Goal: Task Accomplishment & Management: Manage account settings

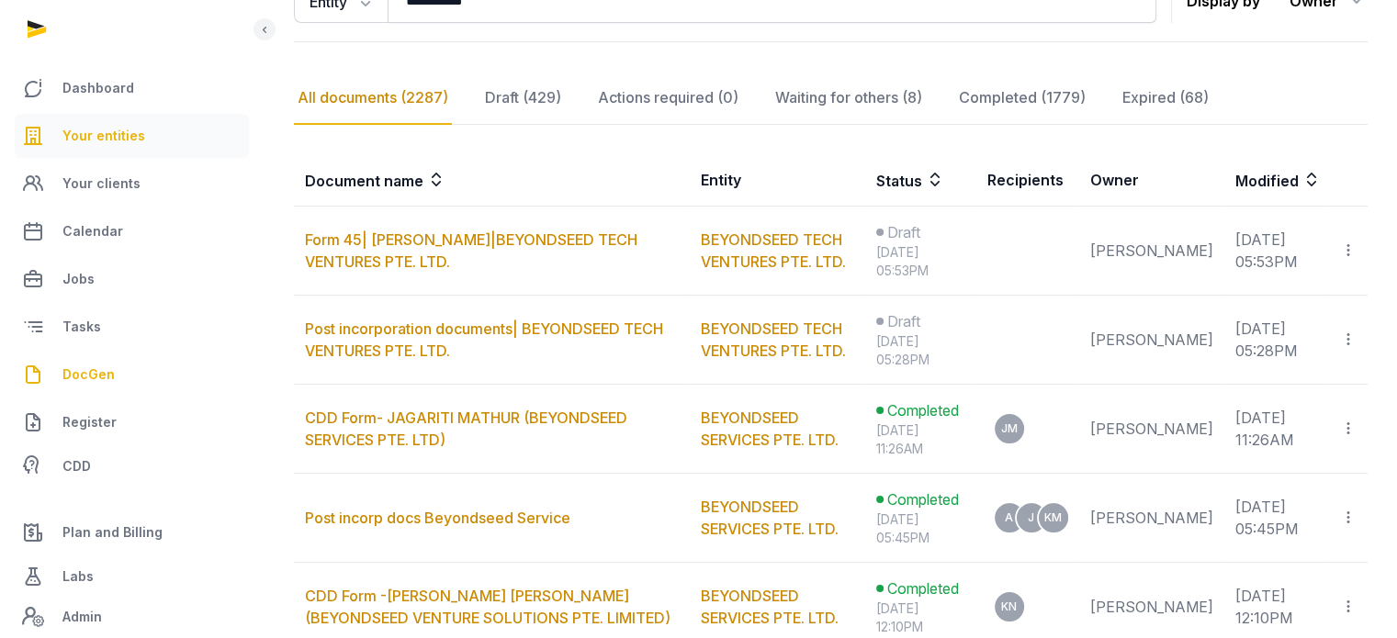
click at [141, 128] on link "Your entities" at bounding box center [132, 136] width 234 height 44
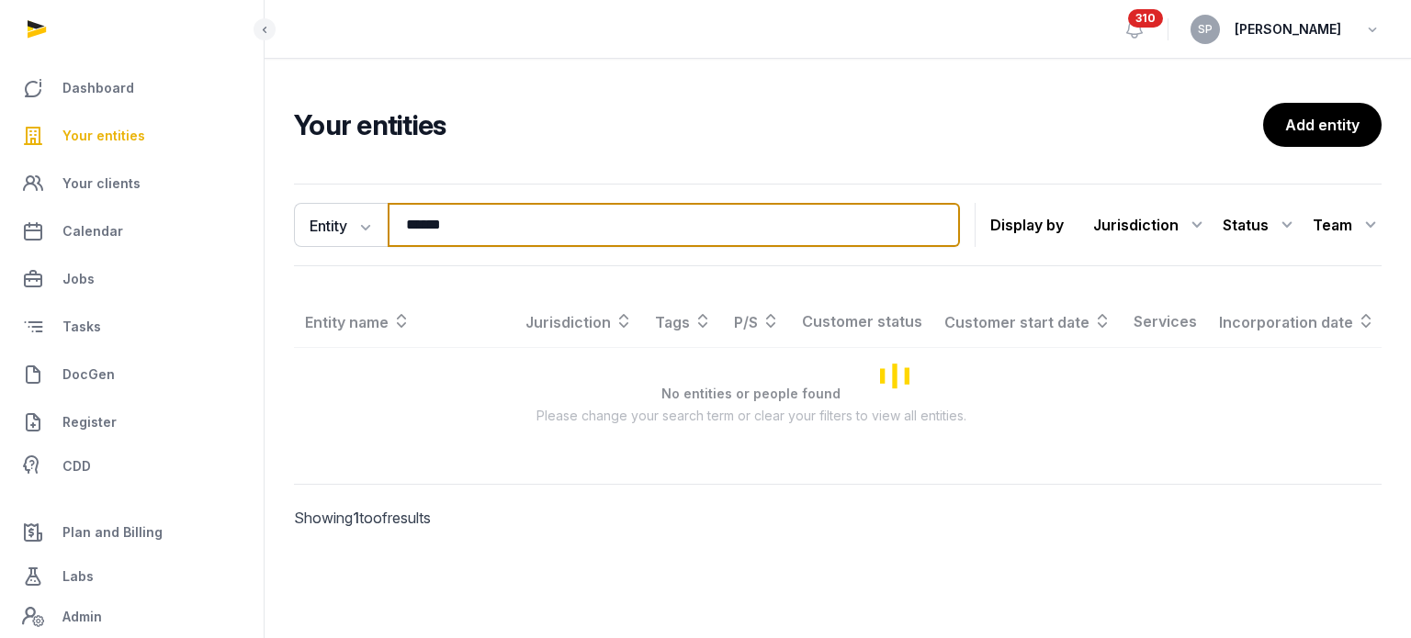
click at [465, 233] on input "******" at bounding box center [674, 225] width 572 height 44
type input "**********"
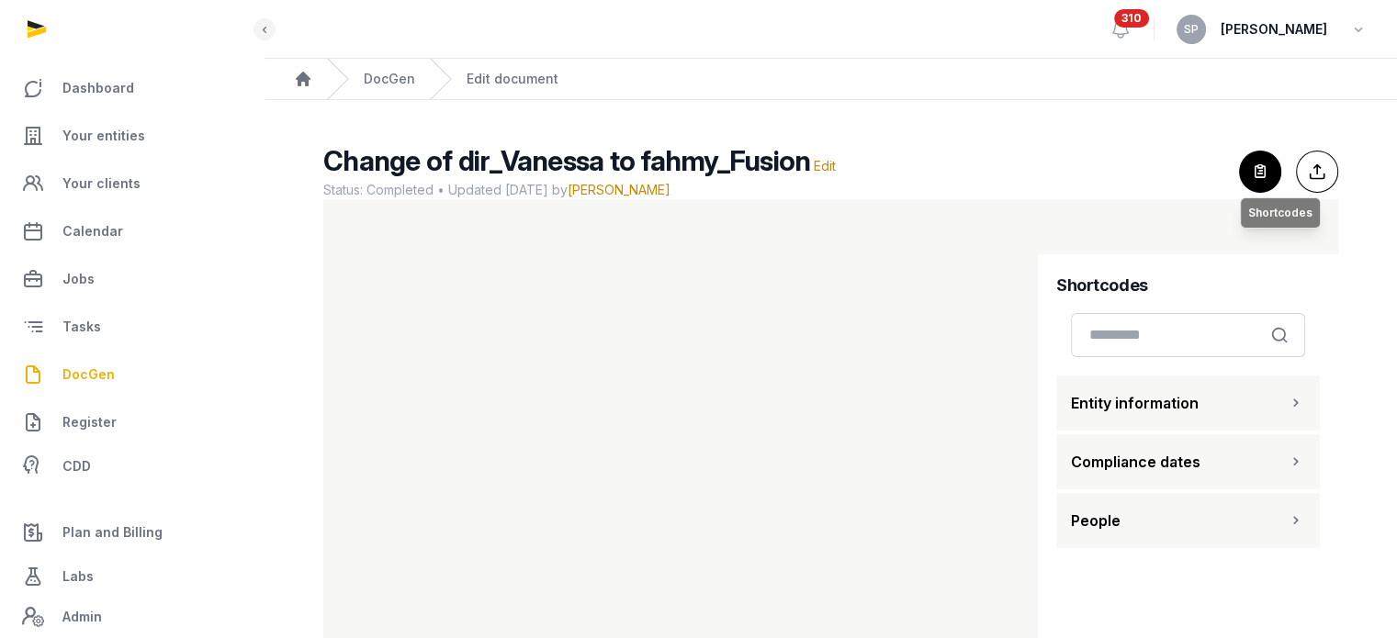
click at [1252, 172] on icon "button" at bounding box center [1260, 172] width 40 height 40
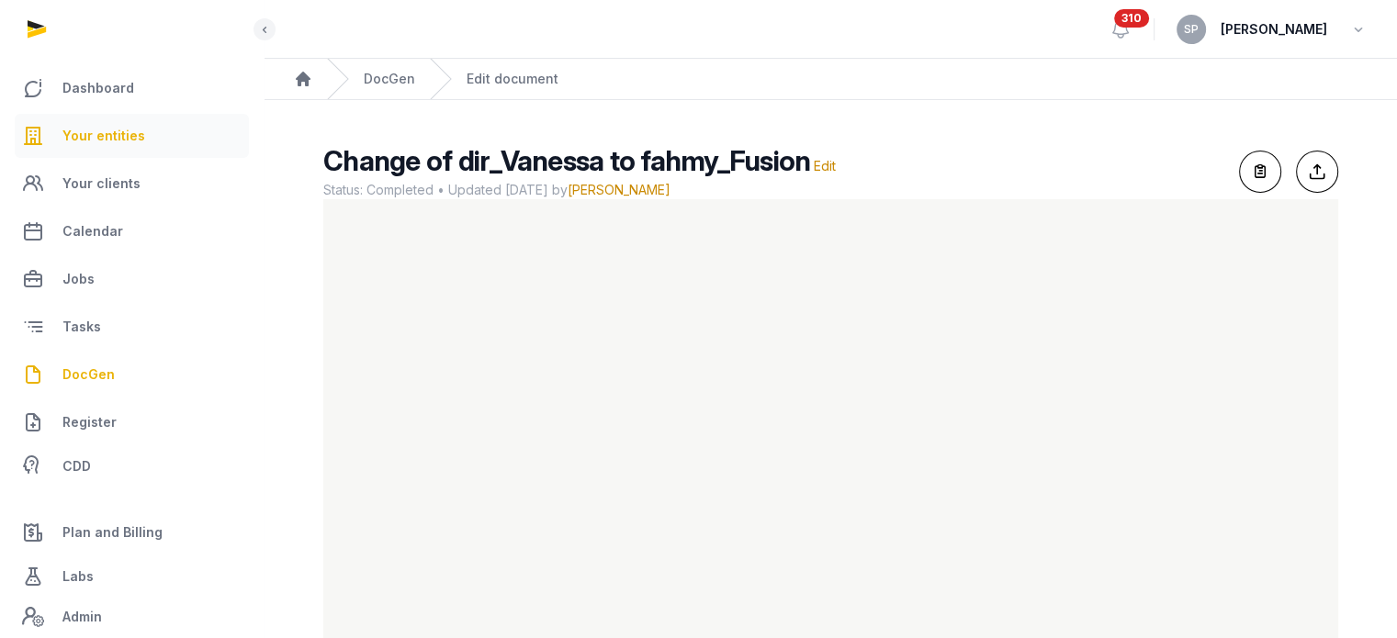
click at [120, 142] on span "Your entities" at bounding box center [103, 136] width 83 height 22
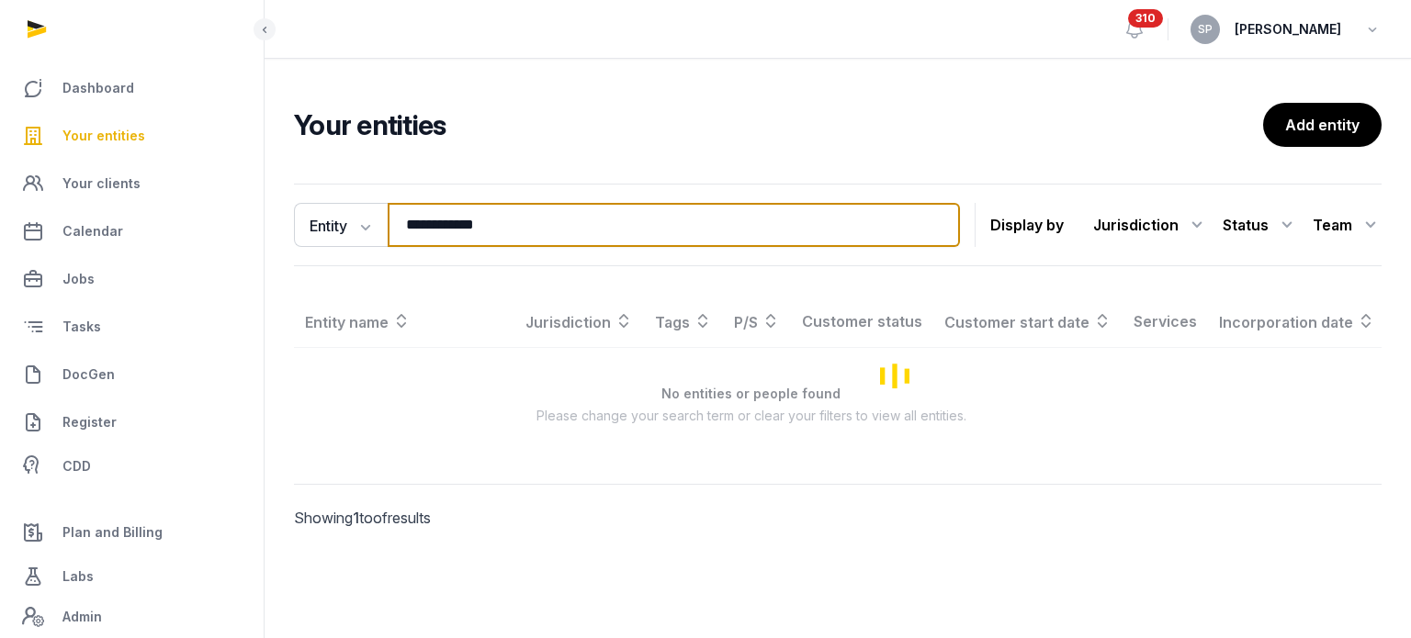
click at [548, 231] on input "**********" at bounding box center [674, 225] width 572 height 44
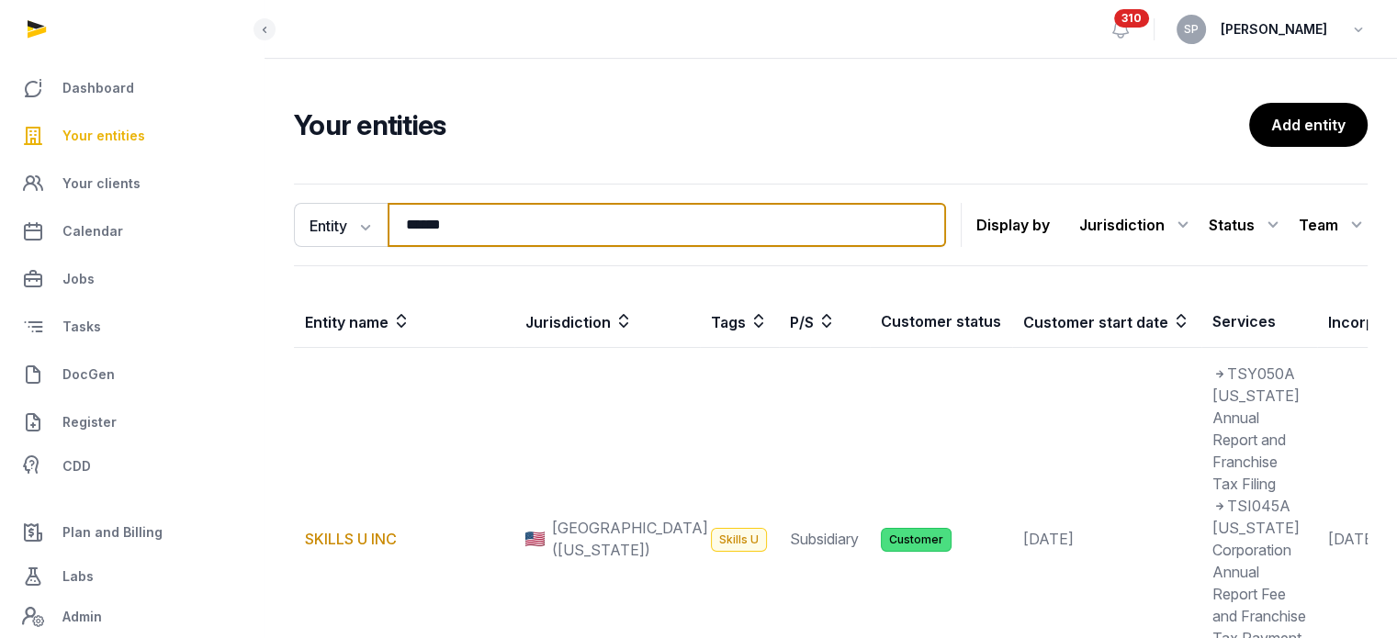
scroll to position [496, 0]
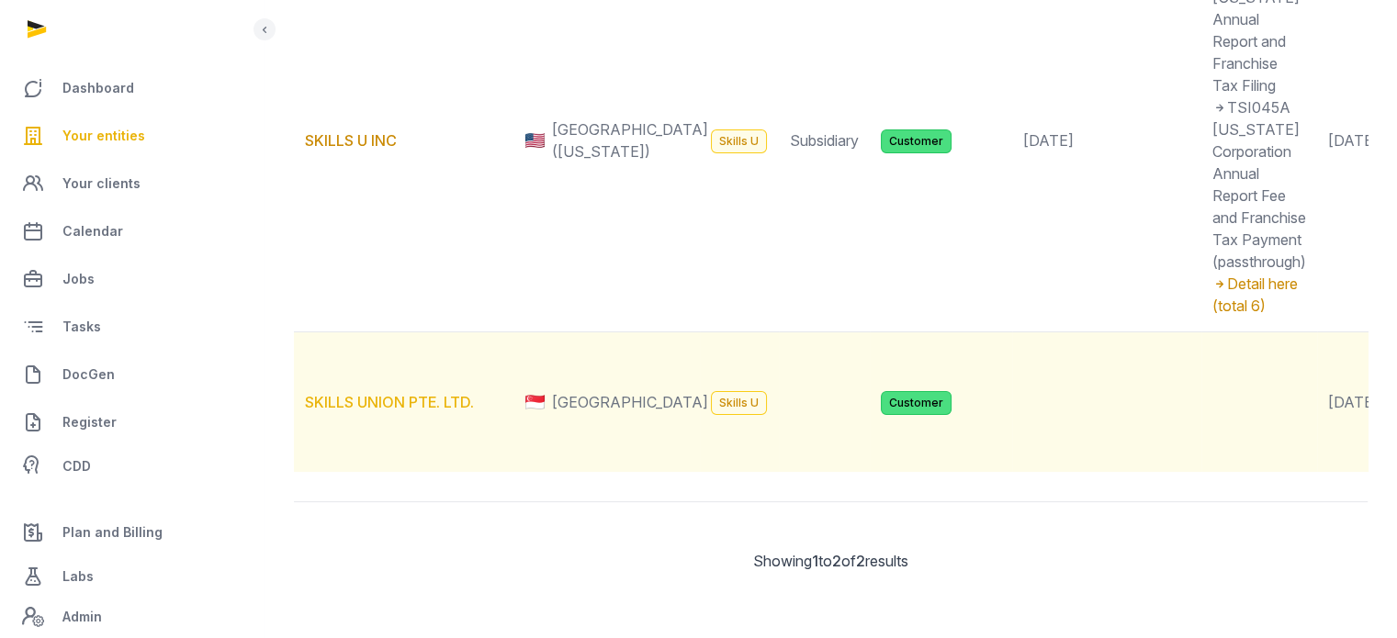
type input "******"
click at [434, 393] on link "SKILLS UNION PTE. LTD." at bounding box center [389, 402] width 169 height 18
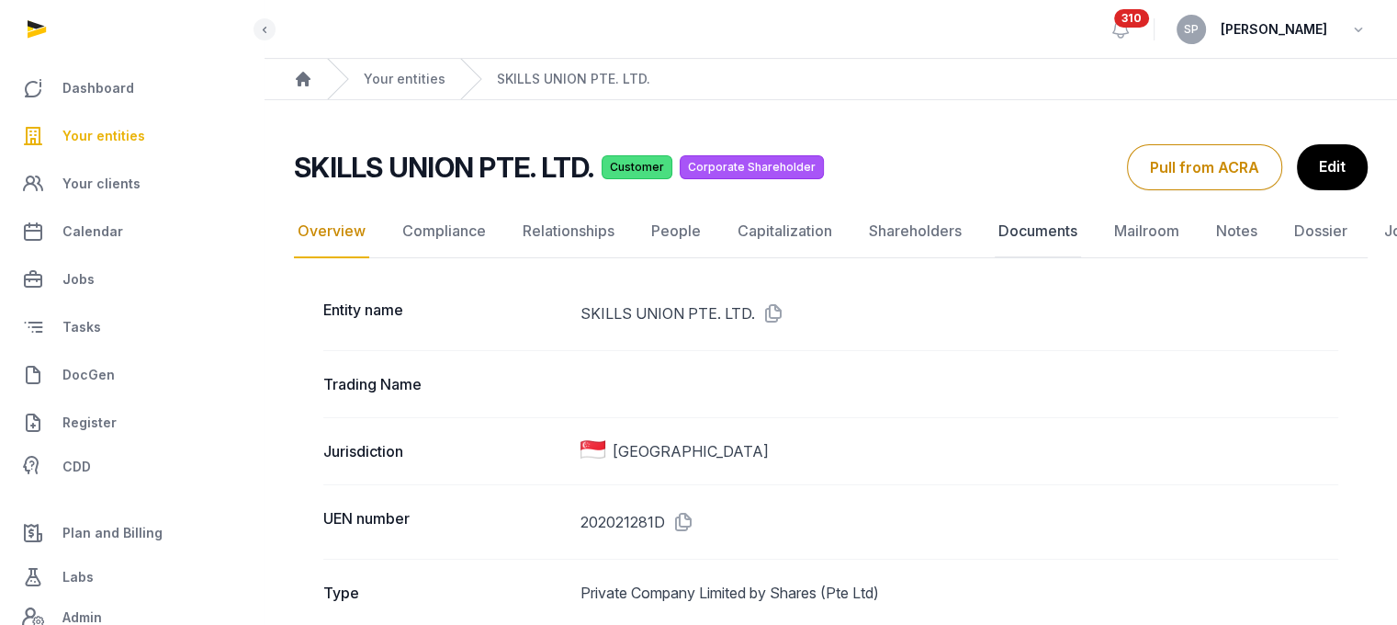
click at [1032, 235] on link "Documents" at bounding box center [1038, 231] width 86 height 53
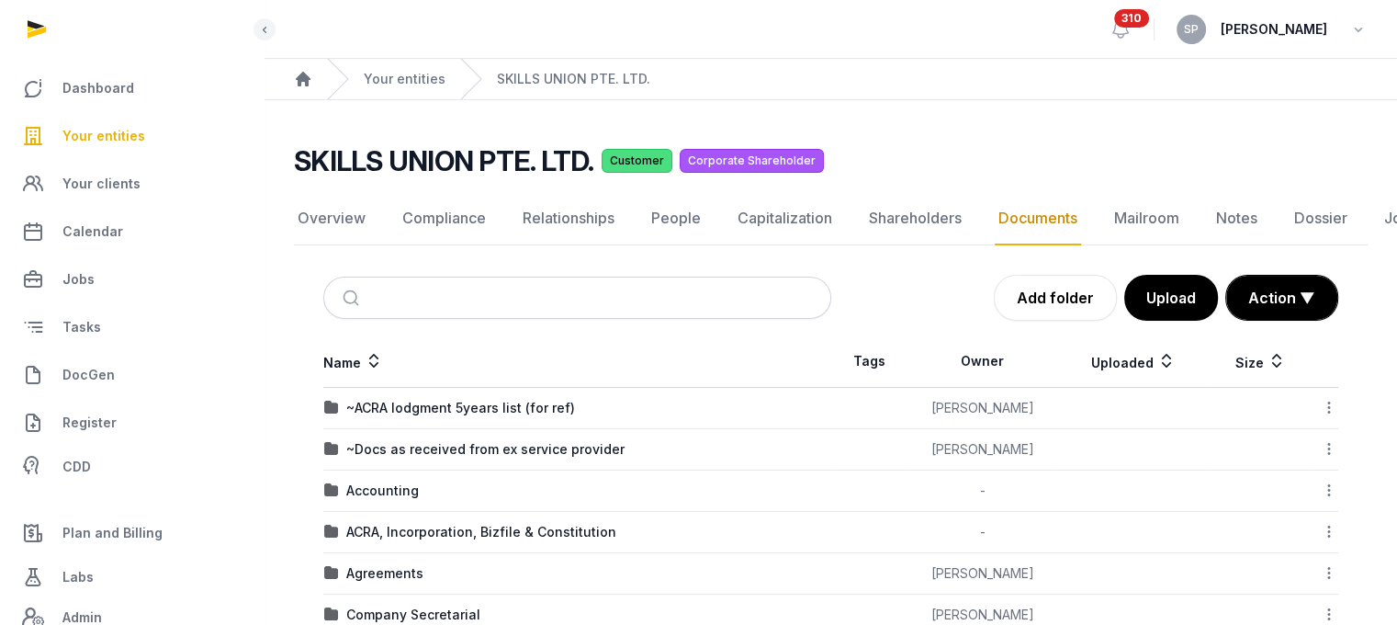
scroll to position [467, 0]
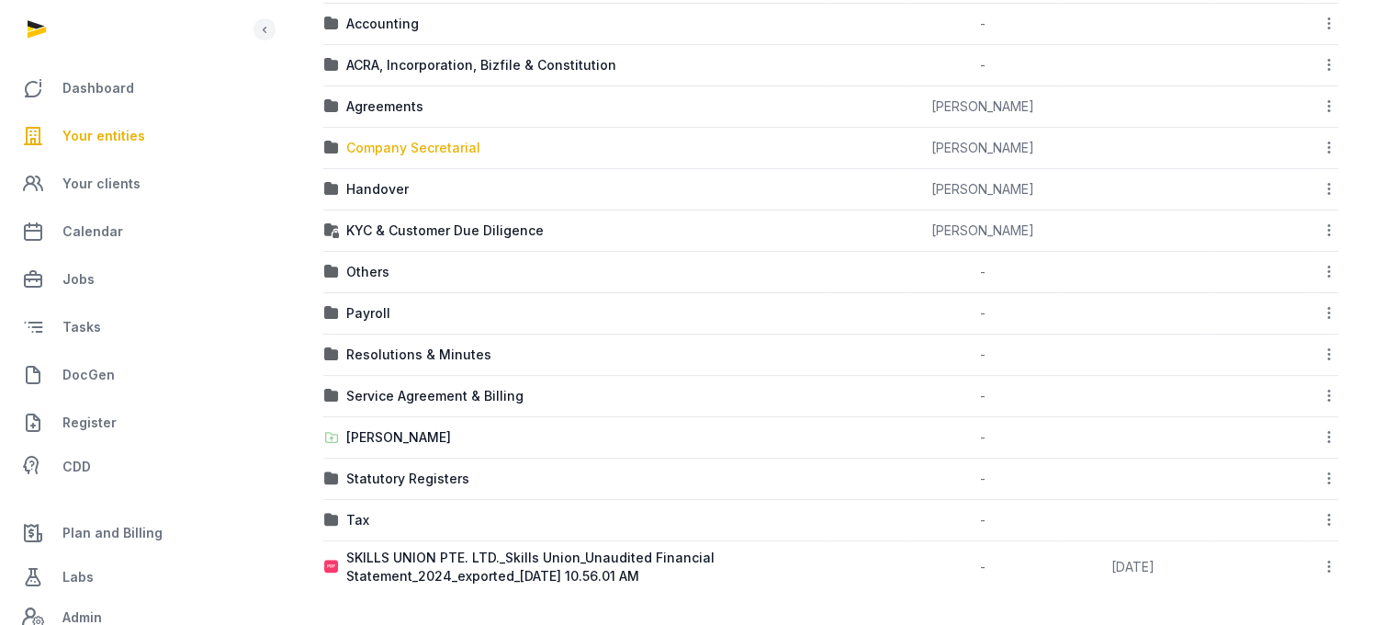
click at [412, 140] on div "Company Secretarial" at bounding box center [413, 148] width 134 height 18
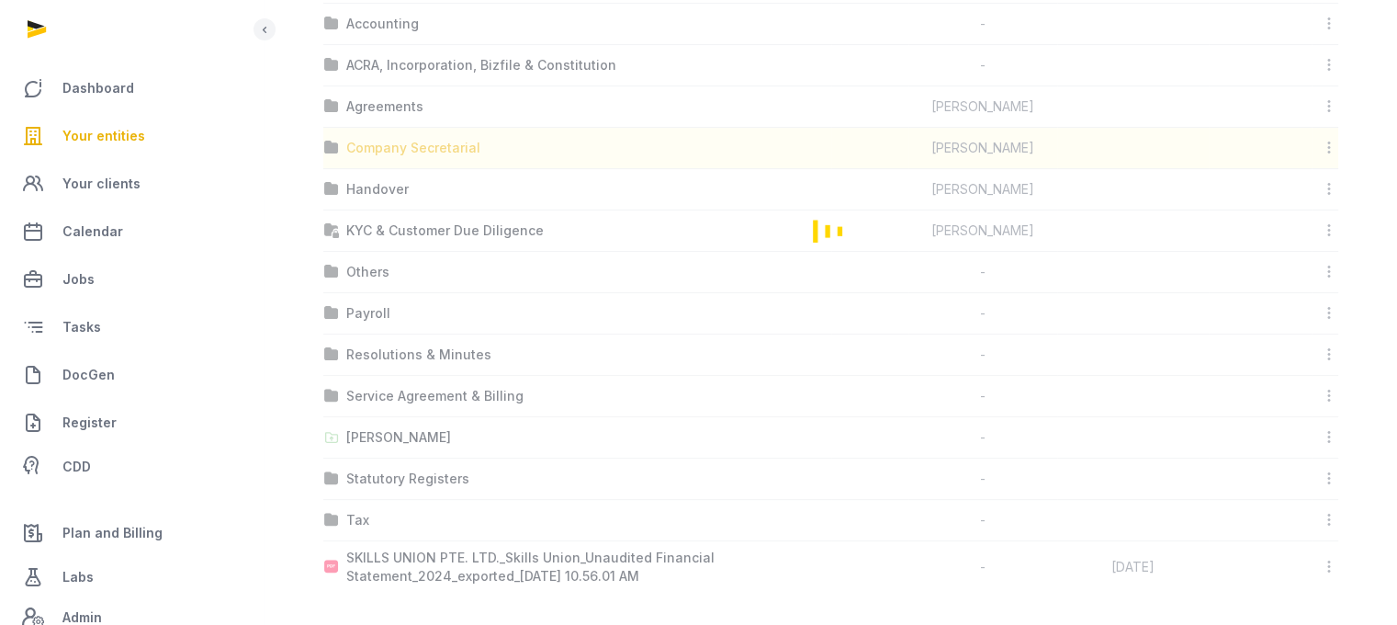
scroll to position [14, 0]
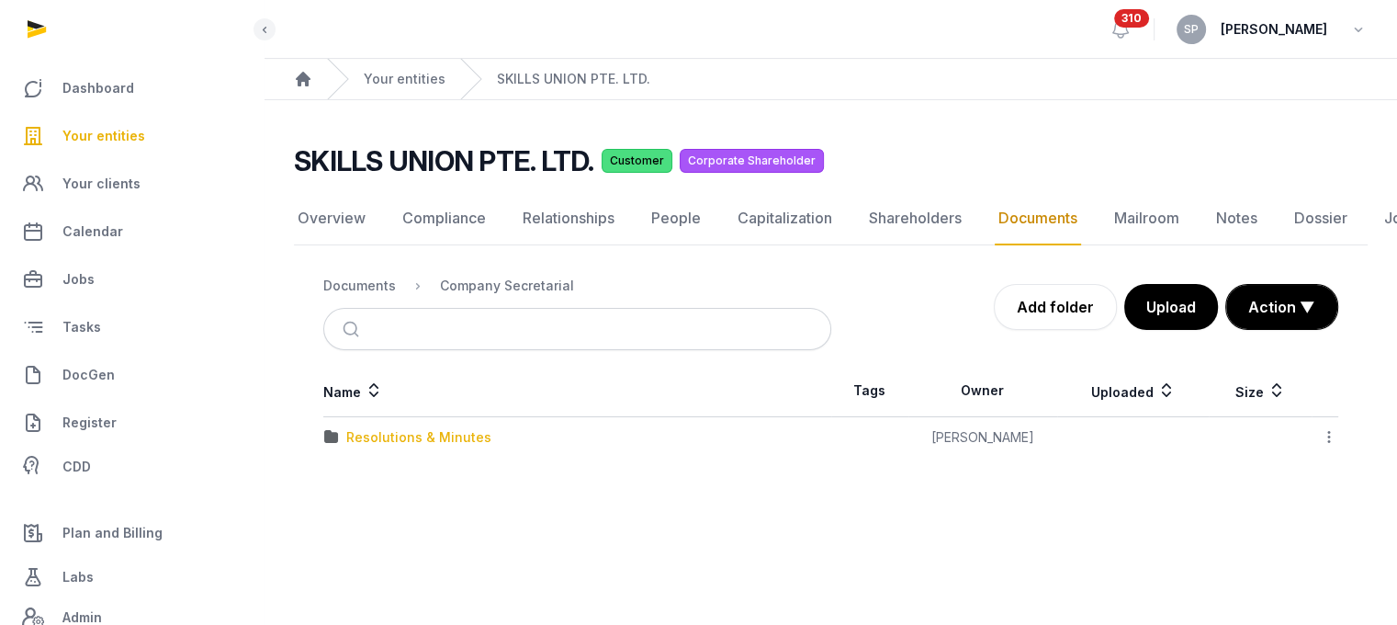
click at [433, 428] on div "Resolutions & Minutes" at bounding box center [418, 437] width 145 height 18
click at [356, 429] on div "2024" at bounding box center [363, 437] width 34 height 18
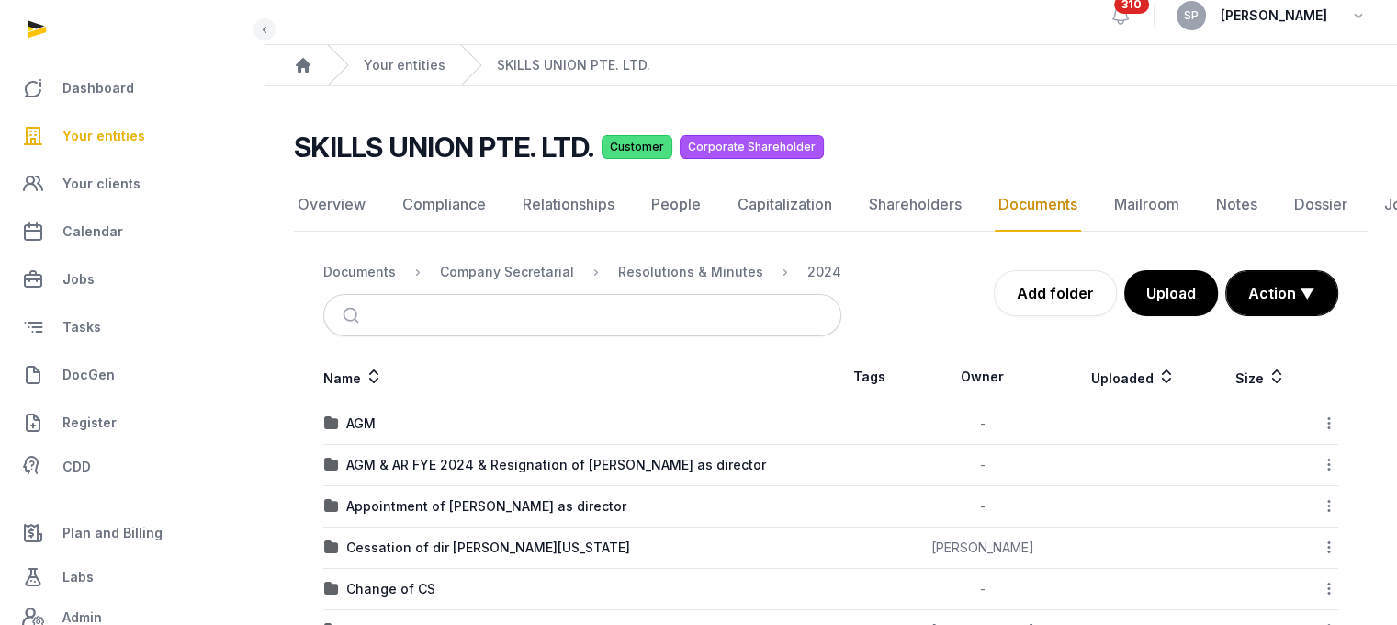
scroll to position [73, 0]
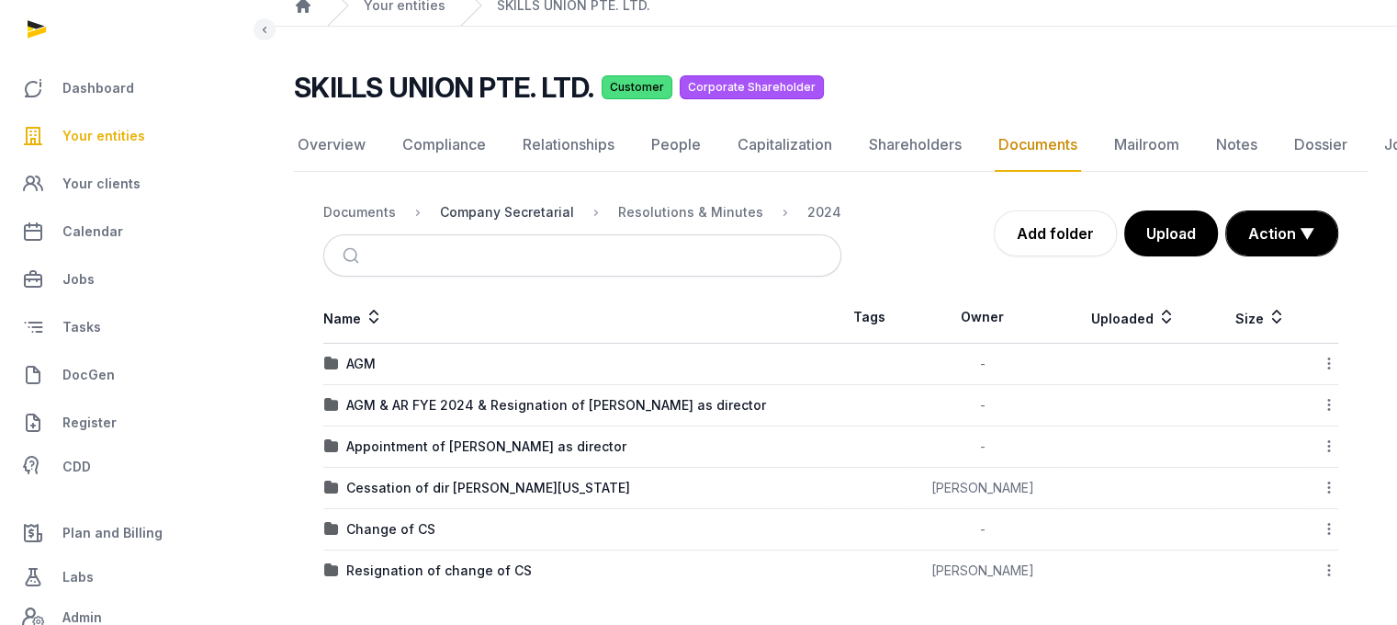
click at [485, 209] on div "Company Secretarial" at bounding box center [507, 212] width 134 height 18
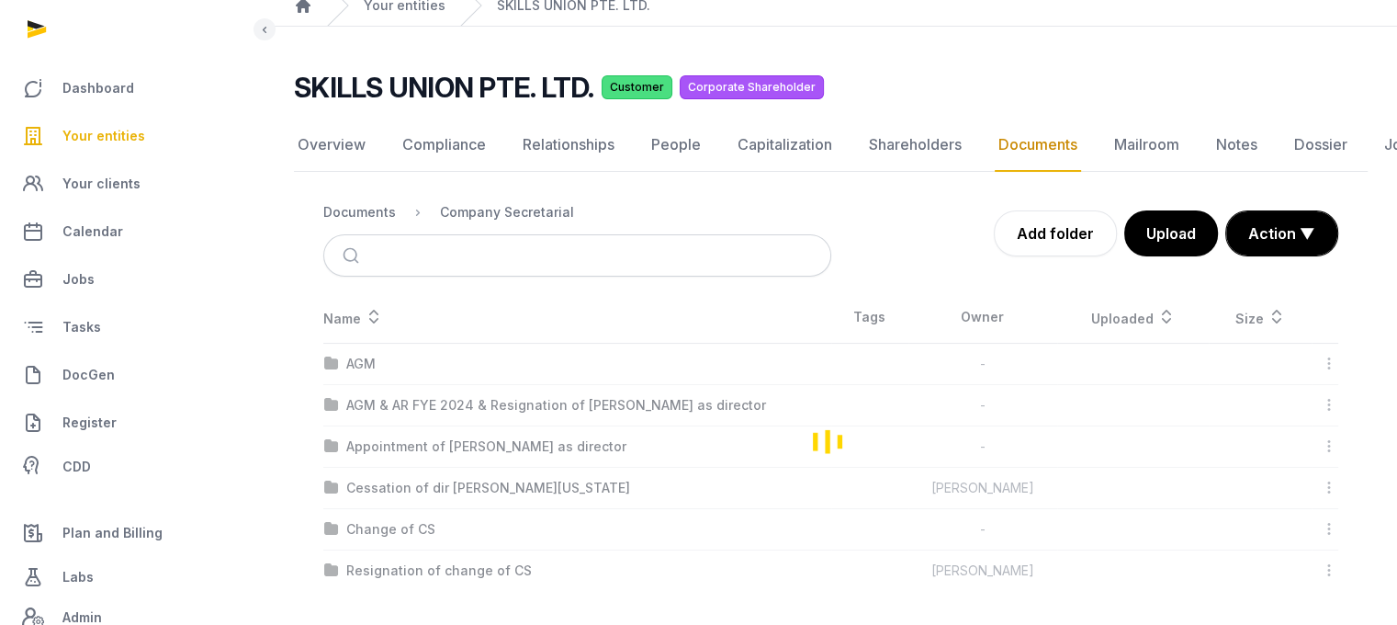
scroll to position [14, 0]
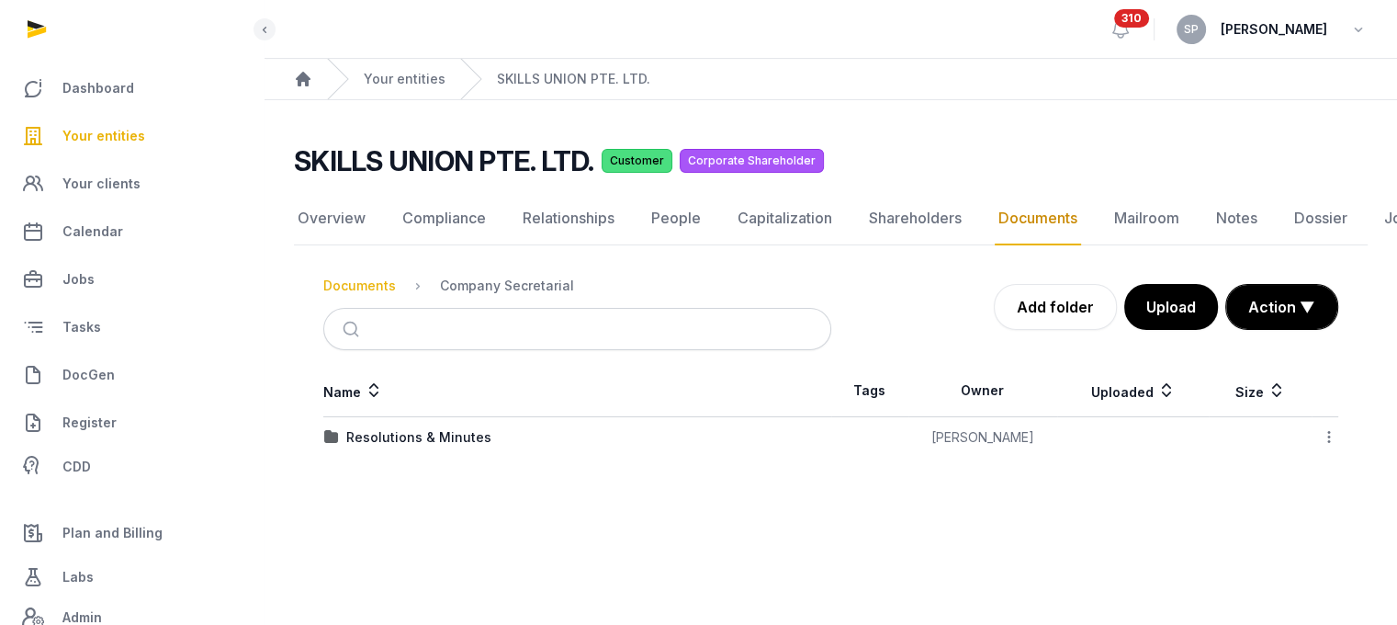
click at [377, 276] on div "Documents" at bounding box center [359, 285] width 73 height 18
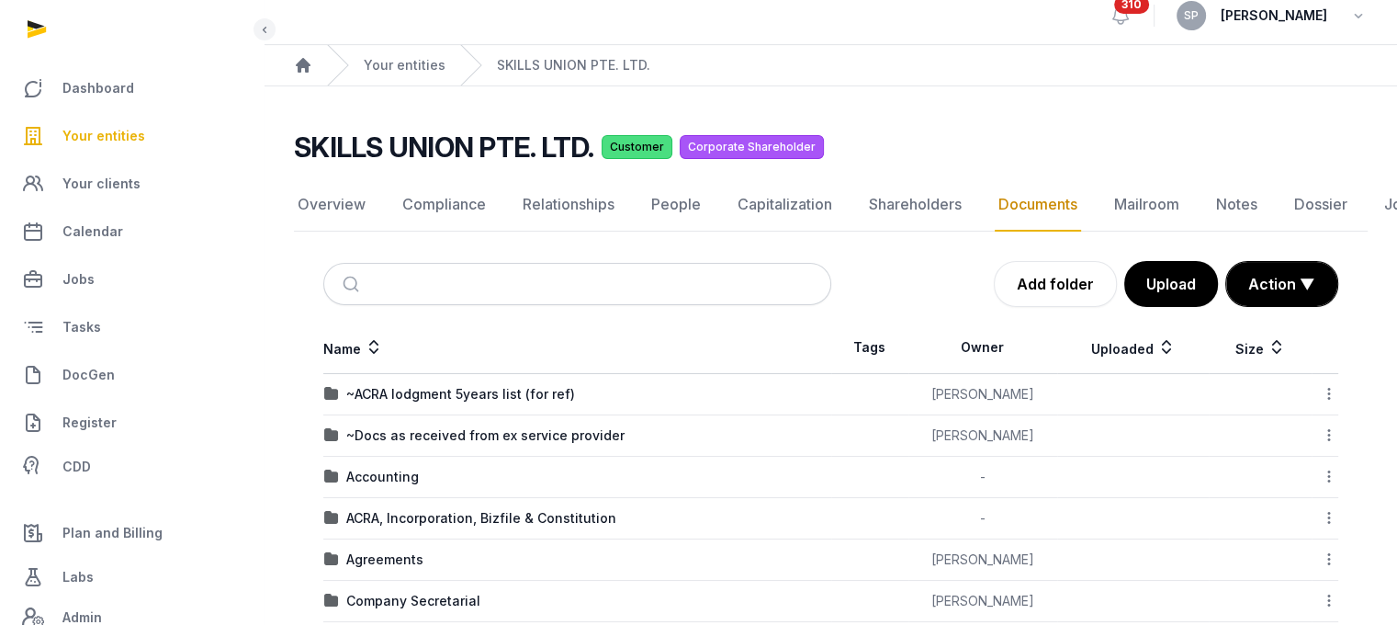
scroll to position [73, 0]
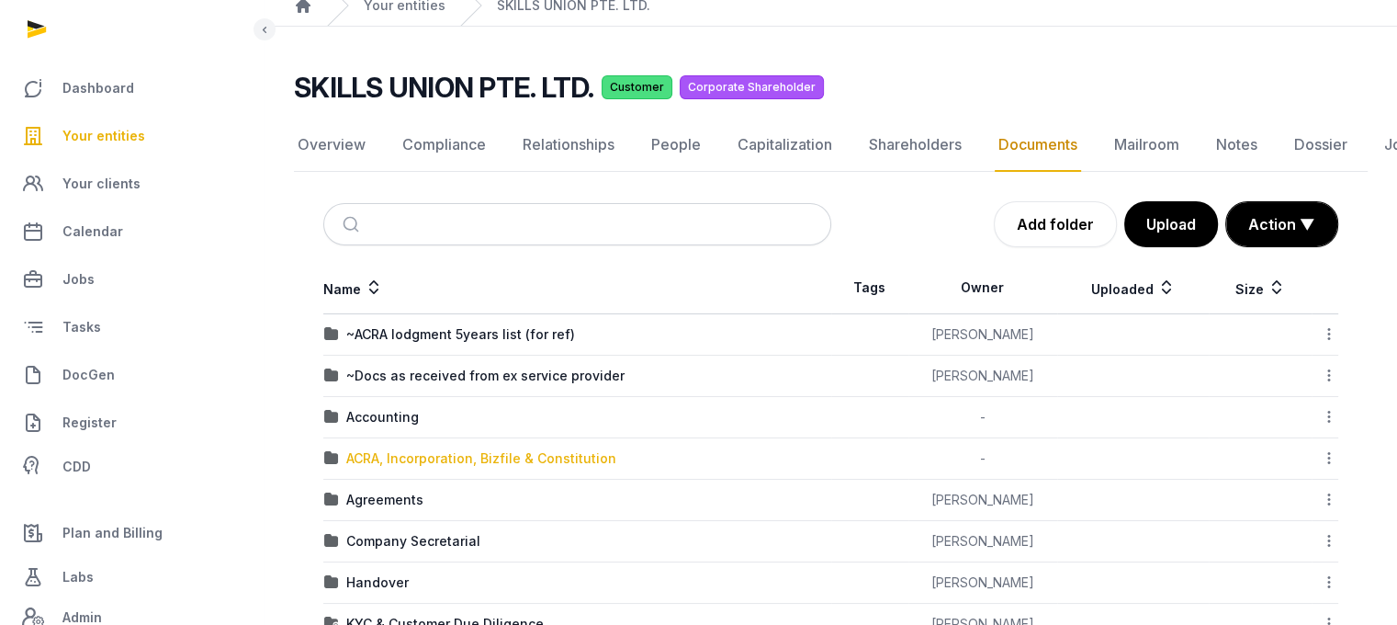
click at [508, 455] on div "ACRA, Incorporation, Bizfile & Constitution" at bounding box center [481, 458] width 270 height 18
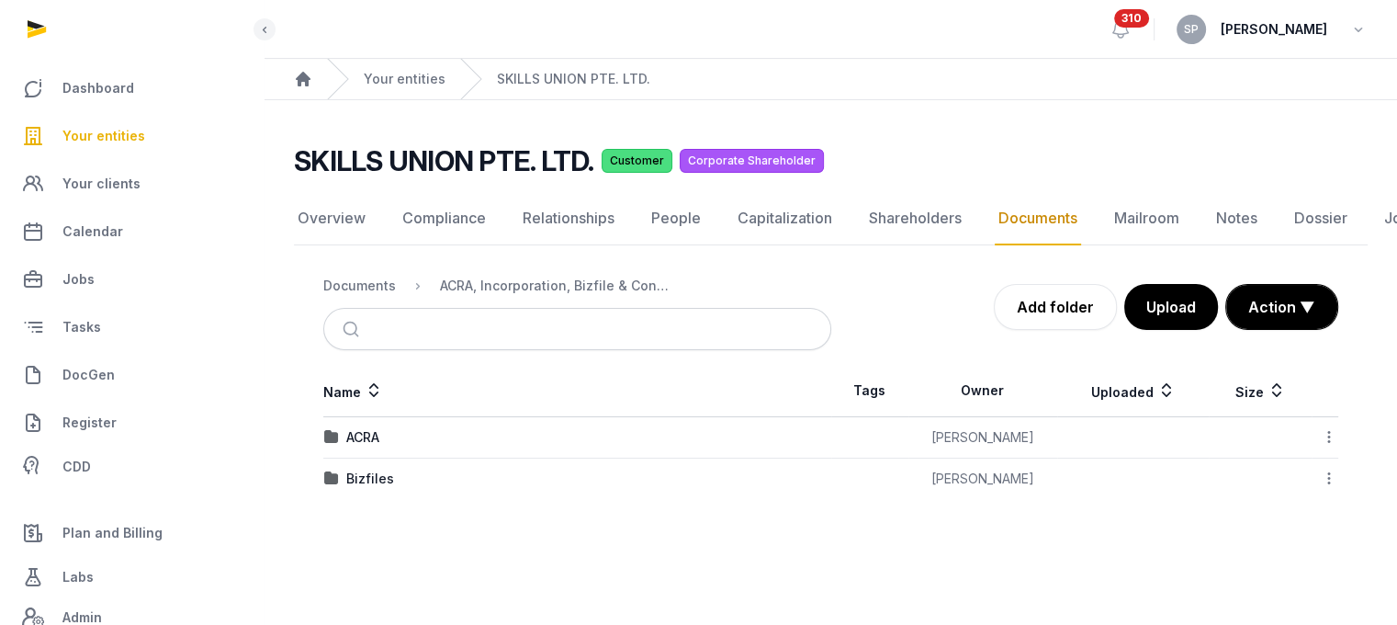
scroll to position [14, 0]
click at [358, 469] on div "Bizfiles" at bounding box center [370, 478] width 48 height 18
click at [358, 469] on div "2025" at bounding box center [362, 478] width 32 height 18
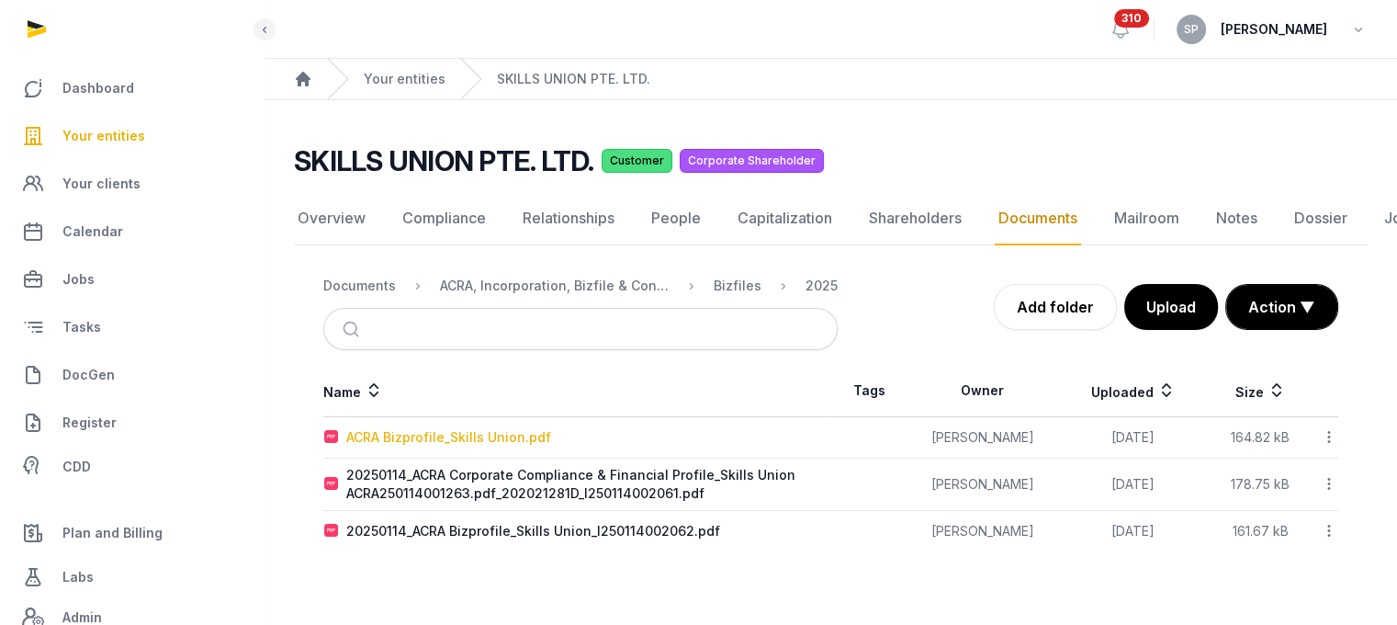
click at [481, 428] on div "ACRA Bizprofile_Skills Union.pdf" at bounding box center [448, 437] width 205 height 18
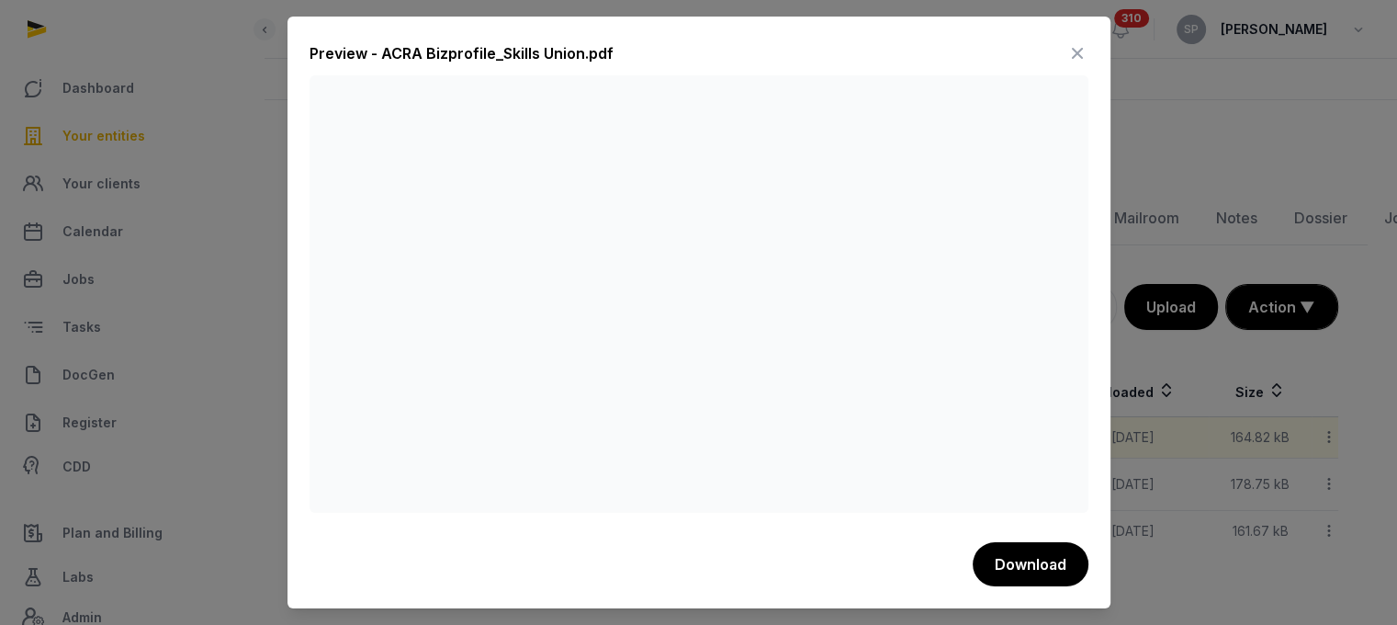
click at [1077, 54] on icon at bounding box center [1077, 53] width 22 height 29
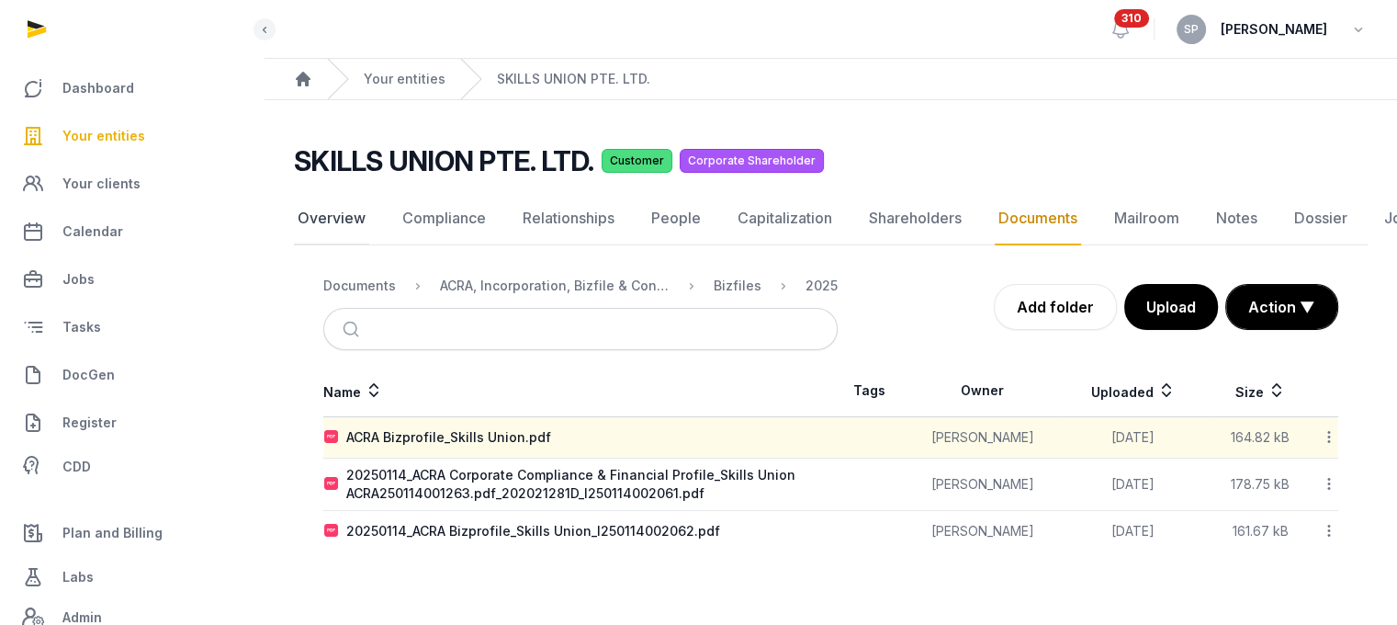
click at [337, 192] on link "Overview" at bounding box center [331, 218] width 75 height 53
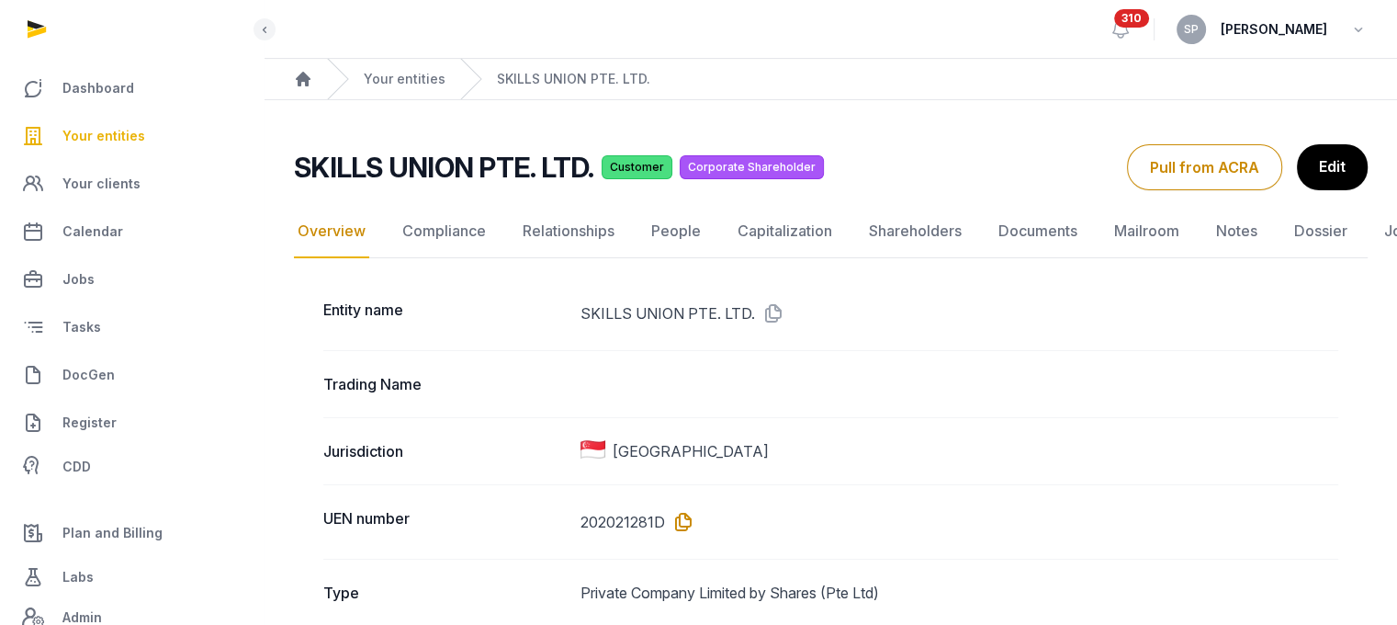
click at [687, 521] on icon at bounding box center [679, 521] width 29 height 29
click at [928, 231] on link "Shareholders" at bounding box center [915, 231] width 100 height 53
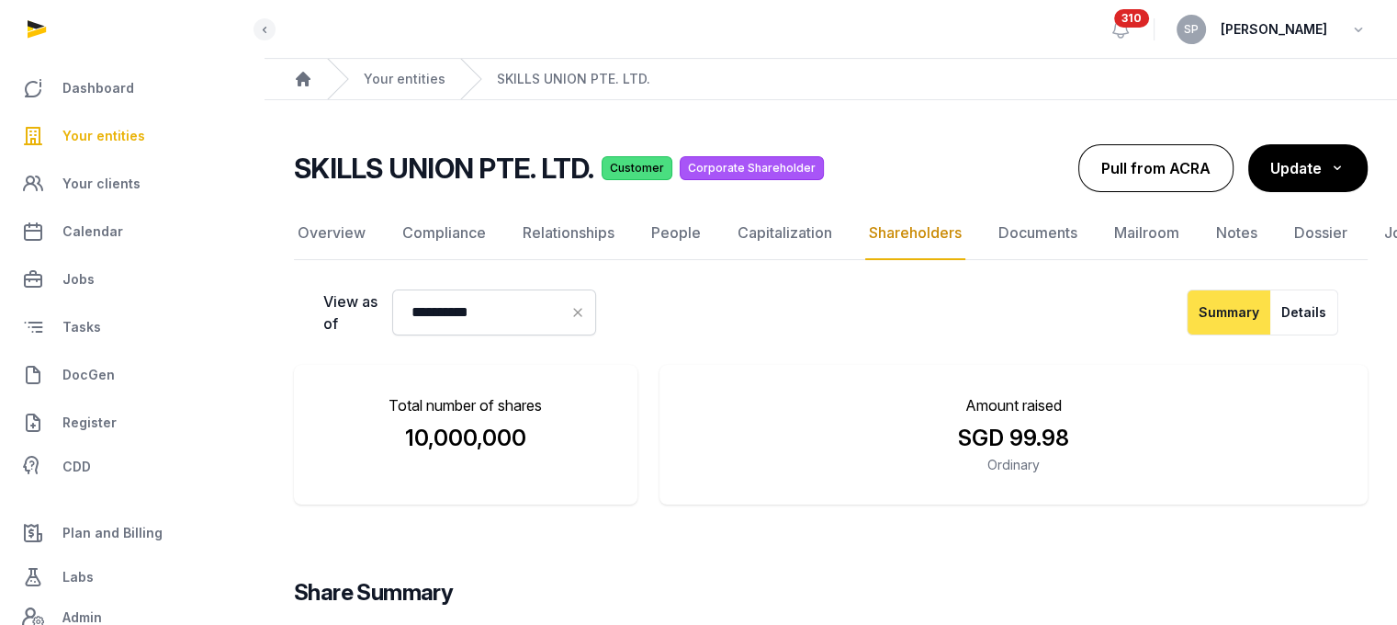
click at [1154, 160] on button "Pull from ACRA" at bounding box center [1155, 168] width 155 height 48
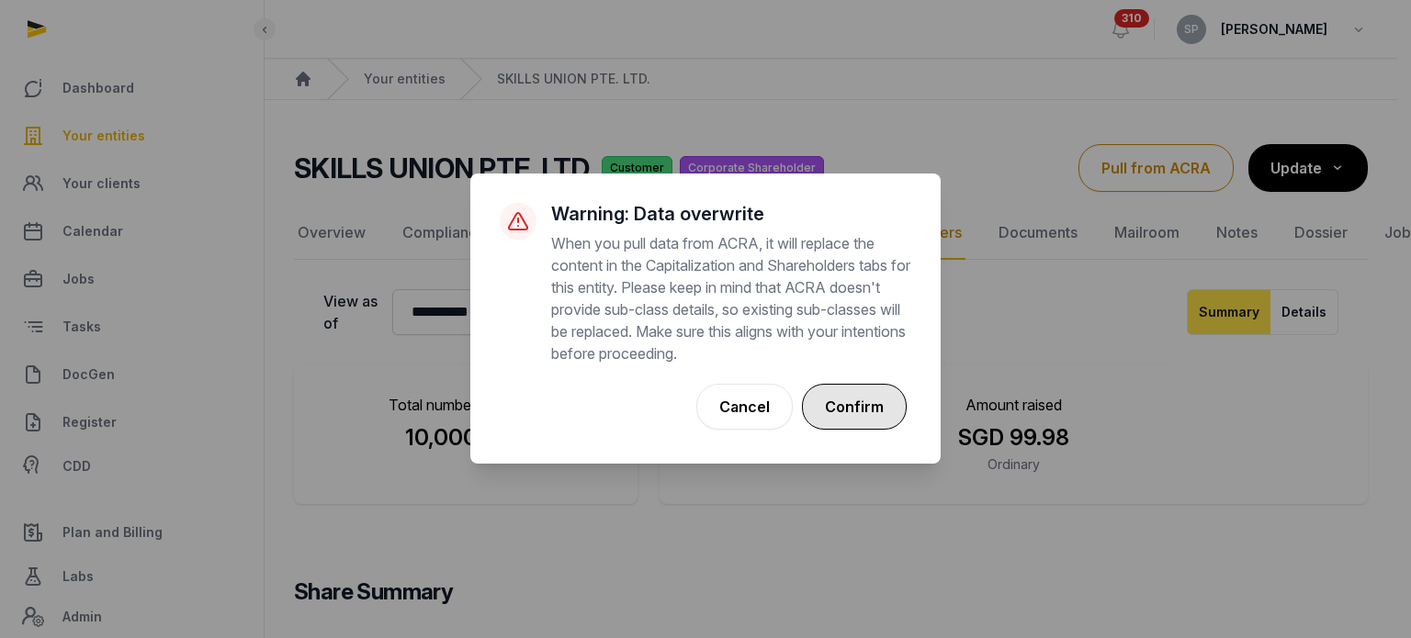
click at [848, 418] on button "Confirm" at bounding box center [854, 407] width 105 height 46
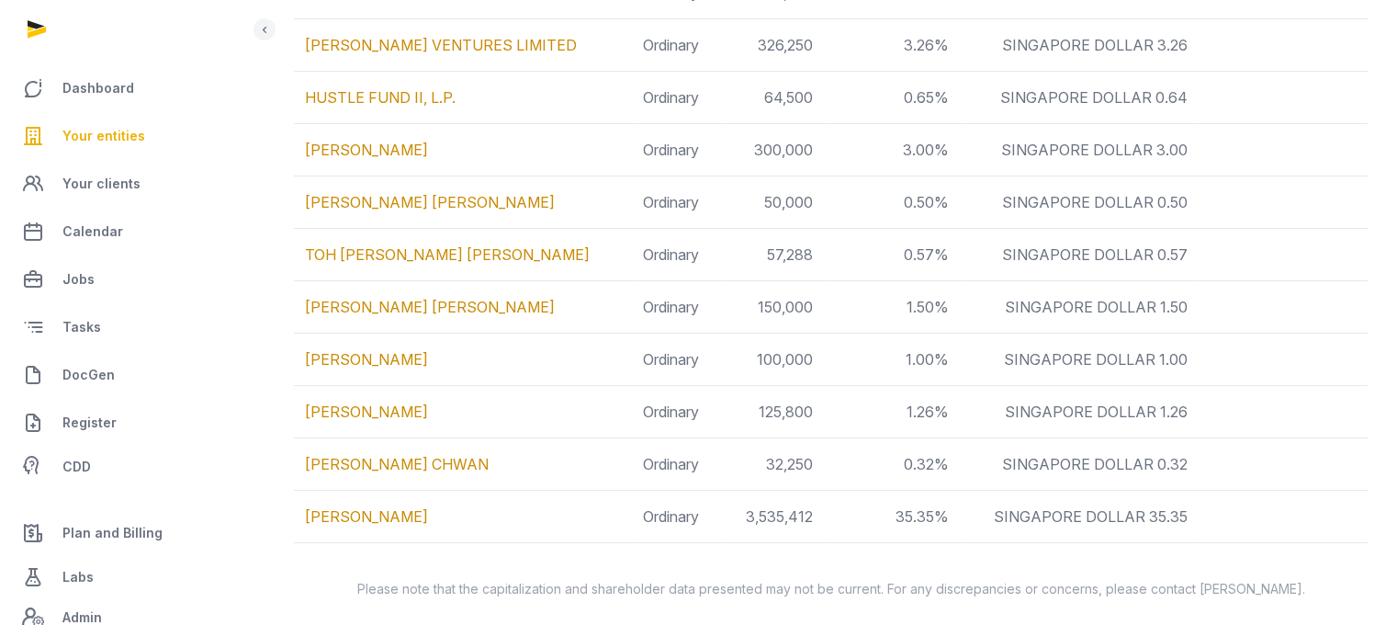
scroll to position [952, 0]
